Goal: Task Accomplishment & Management: Use online tool/utility

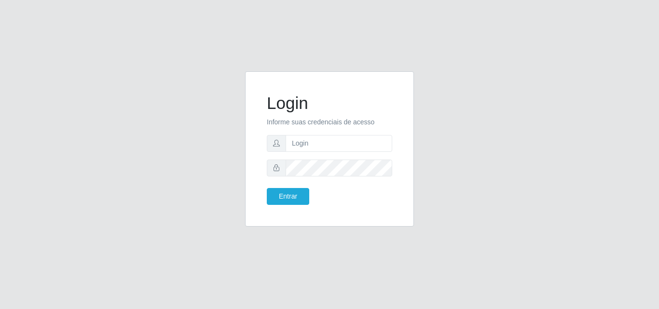
type input "ana@saullus"
click at [271, 200] on button "Entrar" at bounding box center [288, 196] width 42 height 17
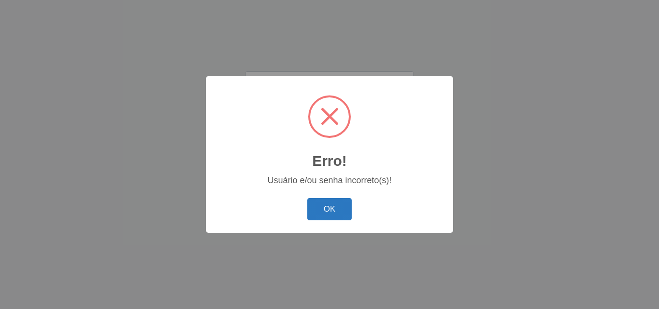
click at [339, 216] on button "OK" at bounding box center [329, 209] width 45 height 23
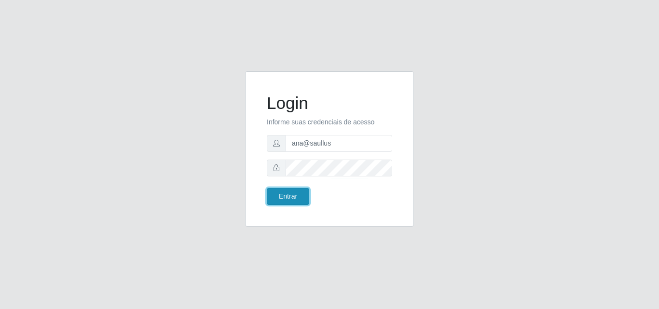
click at [290, 199] on button "Entrar" at bounding box center [288, 196] width 42 height 17
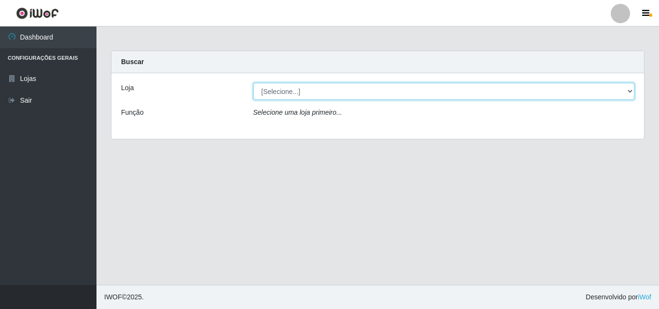
click at [628, 91] on select "[Selecione...] Saullus Supermercados" at bounding box center [444, 91] width 382 height 17
select select "423"
click at [253, 83] on select "[Selecione...] Saullus Supermercados" at bounding box center [444, 91] width 382 height 17
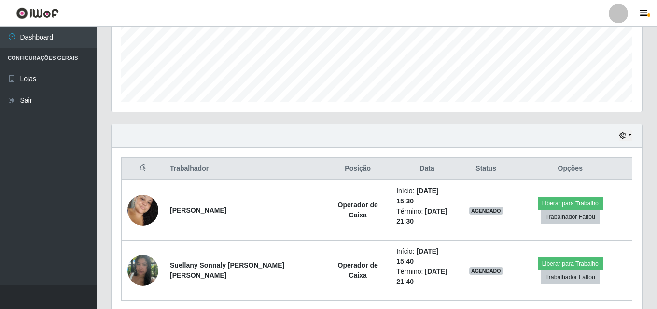
scroll to position [260, 0]
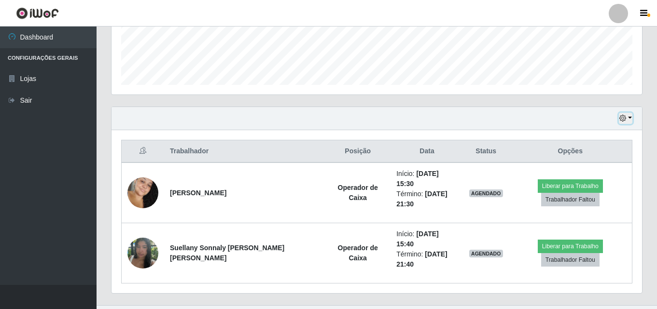
click at [628, 116] on button "button" at bounding box center [626, 118] width 14 height 11
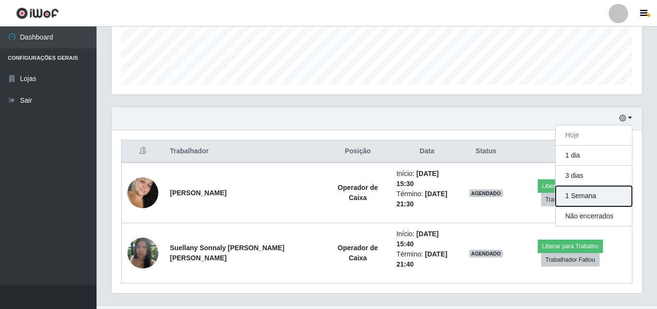
click at [605, 194] on button "1 Semana" at bounding box center [594, 196] width 76 height 20
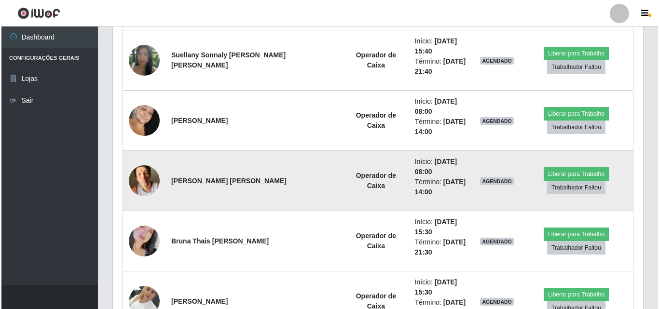
scroll to position [502, 0]
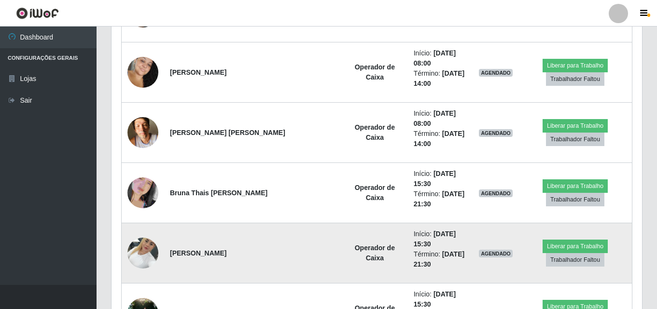
drag, startPoint x: 228, startPoint y: 177, endPoint x: 149, endPoint y: 199, distance: 82.2
click at [149, 233] on img at bounding box center [142, 253] width 31 height 41
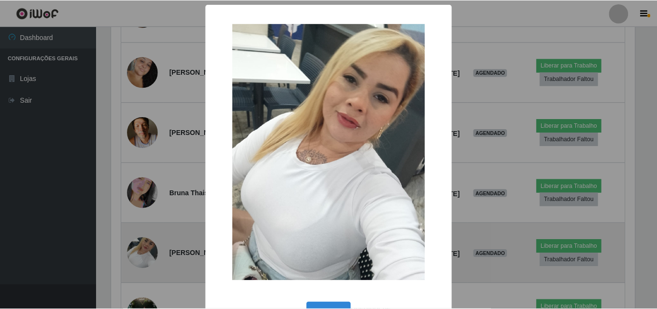
scroll to position [200, 526]
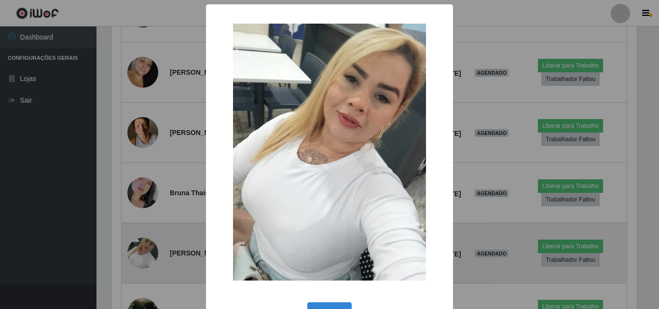
click at [148, 199] on div "× OK Cancel" at bounding box center [329, 154] width 659 height 309
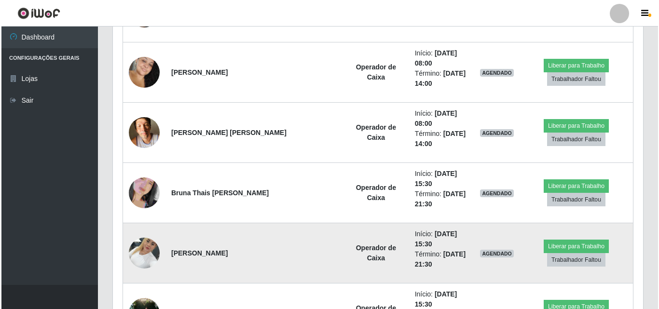
scroll to position [200, 530]
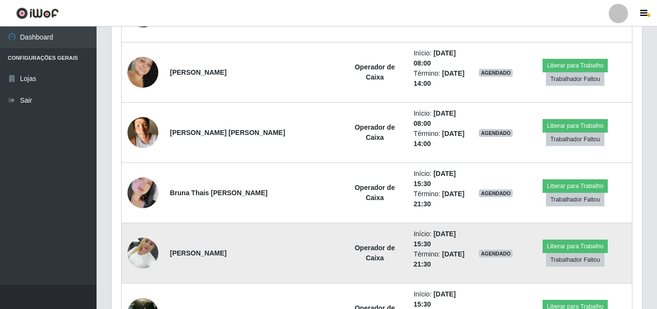
click at [146, 233] on img at bounding box center [142, 253] width 31 height 41
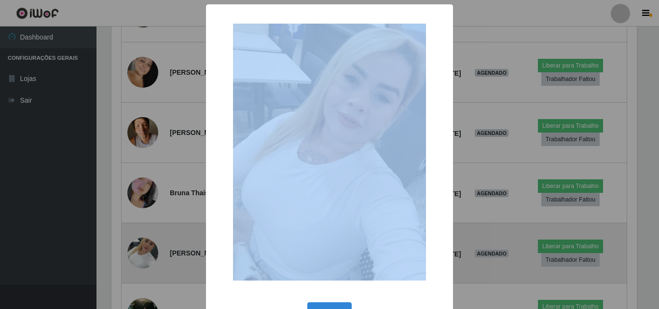
click at [146, 196] on div "× OK Cancel" at bounding box center [329, 154] width 659 height 309
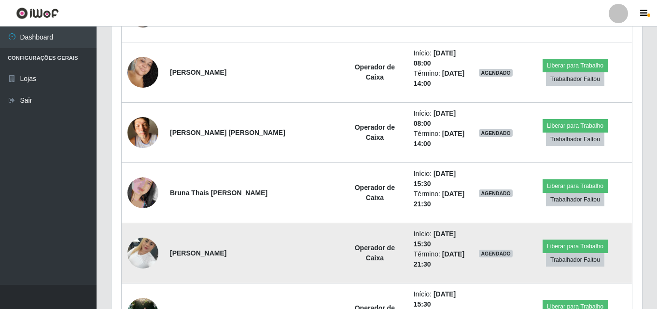
click at [146, 233] on img at bounding box center [142, 253] width 31 height 41
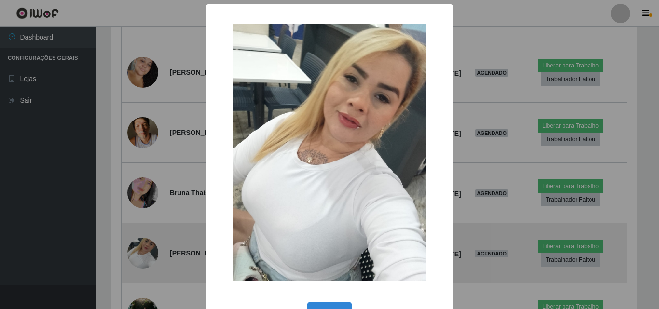
click at [146, 196] on div "× OK Cancel" at bounding box center [329, 154] width 659 height 309
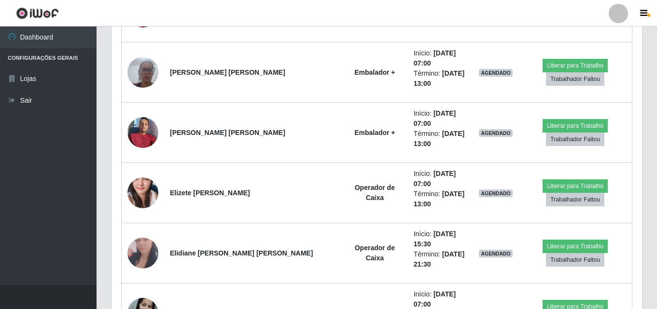
scroll to position [1274, 0]
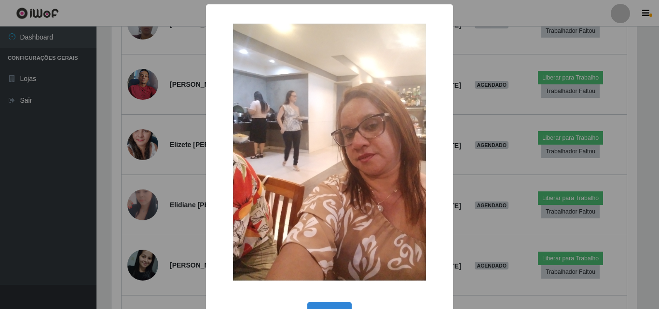
click at [139, 178] on div "× OK Cancel" at bounding box center [329, 154] width 659 height 309
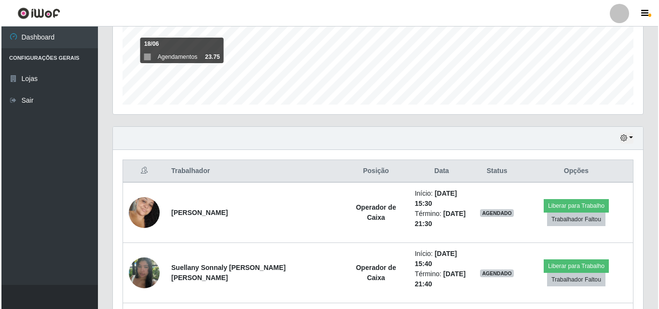
scroll to position [256, 0]
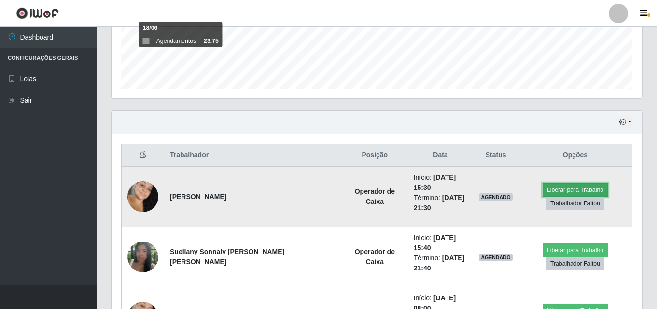
click at [570, 184] on button "Liberar para Trabalho" at bounding box center [575, 190] width 65 height 14
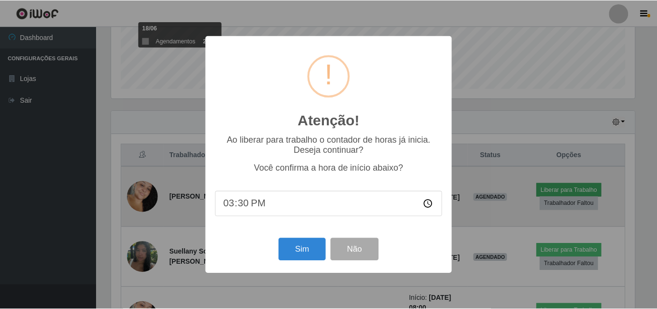
scroll to position [200, 526]
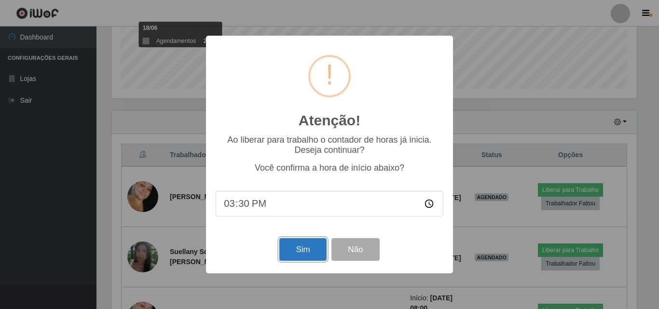
click at [318, 252] on button "Sim" at bounding box center [302, 249] width 47 height 23
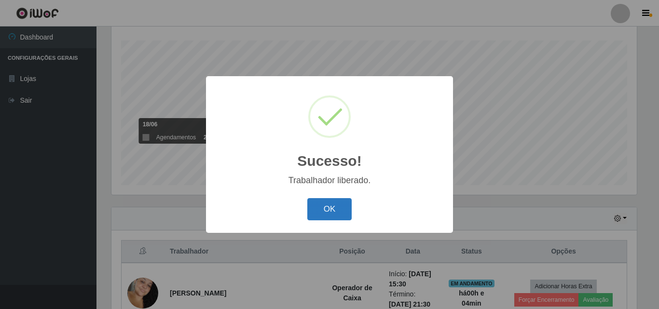
click at [336, 204] on button "OK" at bounding box center [329, 209] width 45 height 23
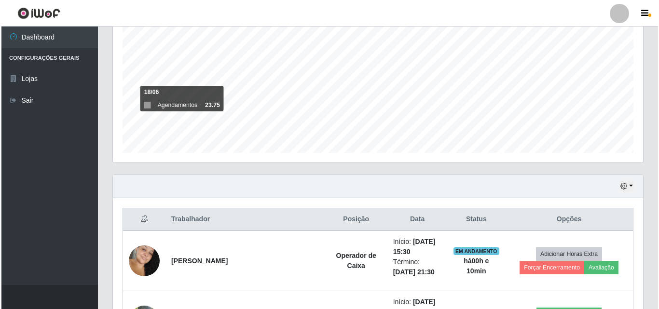
scroll to position [305, 0]
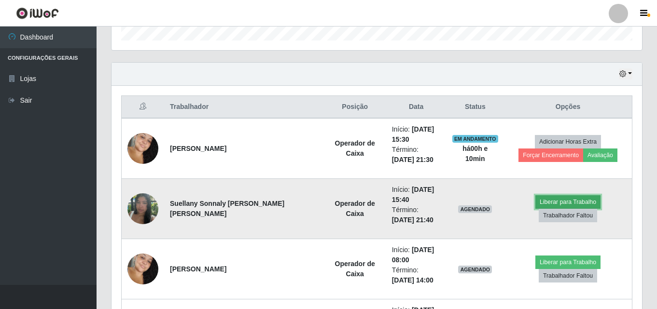
click at [535, 208] on button "Liberar para Trabalho" at bounding box center [567, 202] width 65 height 14
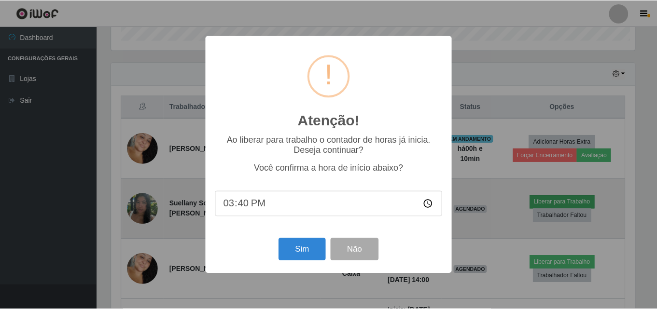
scroll to position [200, 526]
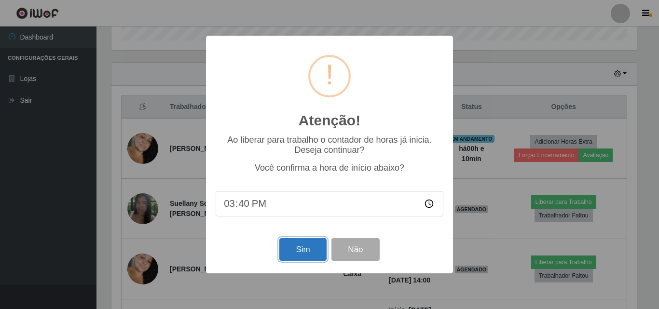
click at [306, 250] on button "Sim" at bounding box center [302, 249] width 47 height 23
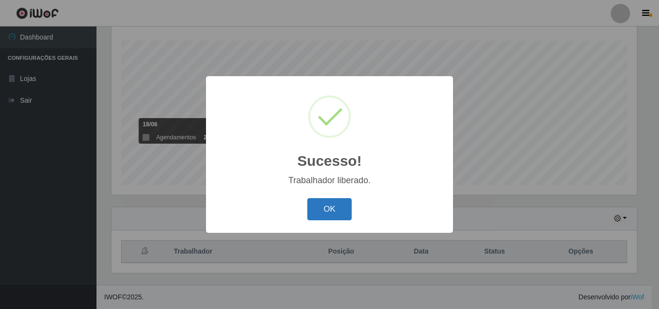
click at [327, 209] on button "OK" at bounding box center [329, 209] width 45 height 23
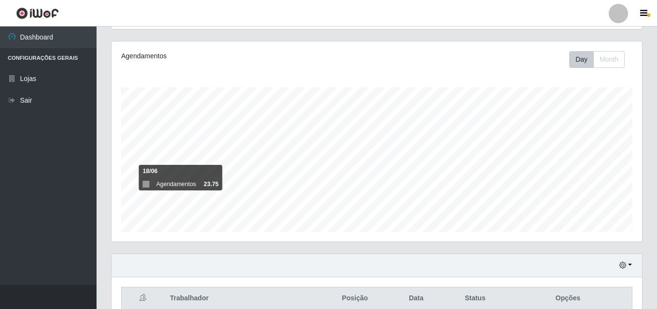
scroll to position [112, 0]
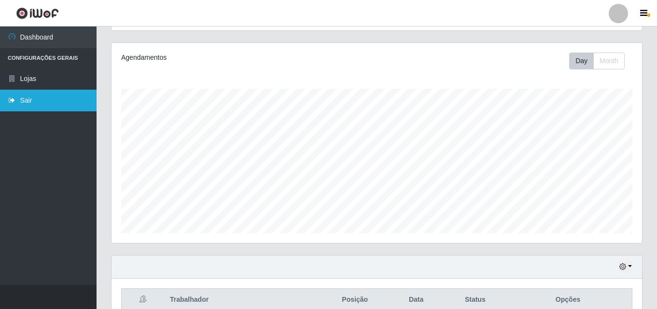
click at [28, 102] on link "Sair" at bounding box center [48, 101] width 97 height 22
